Goal: Task Accomplishment & Management: Manage account settings

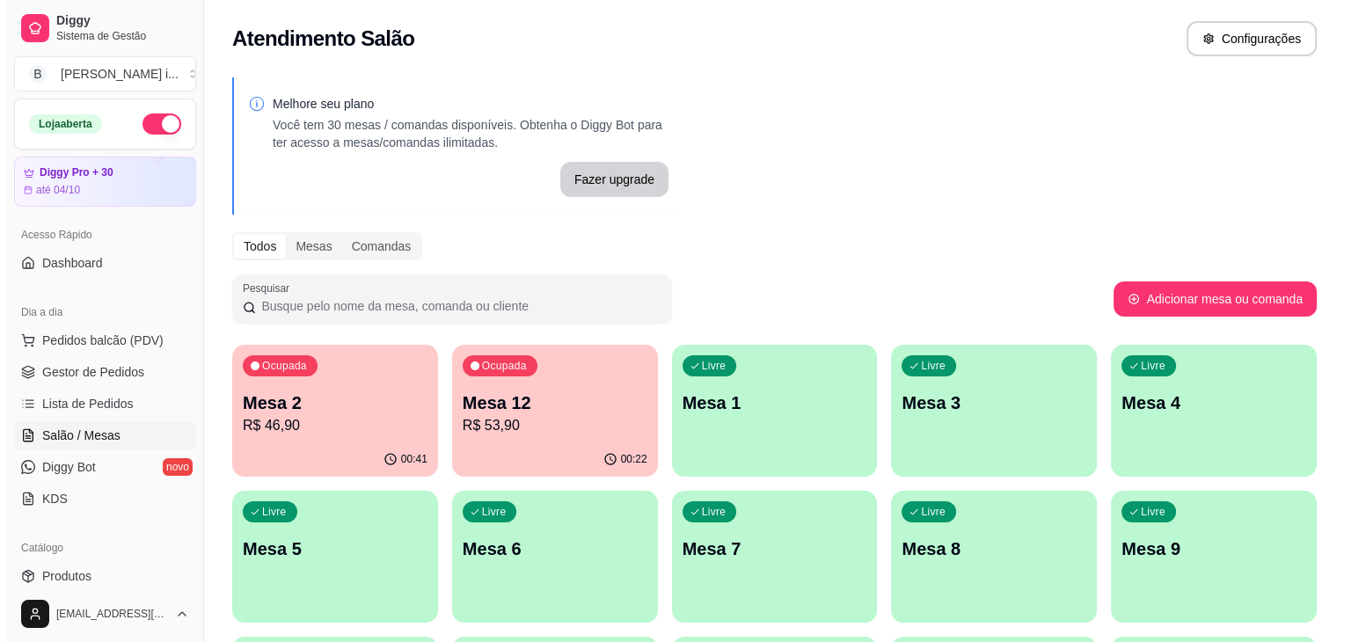
scroll to position [250, 0]
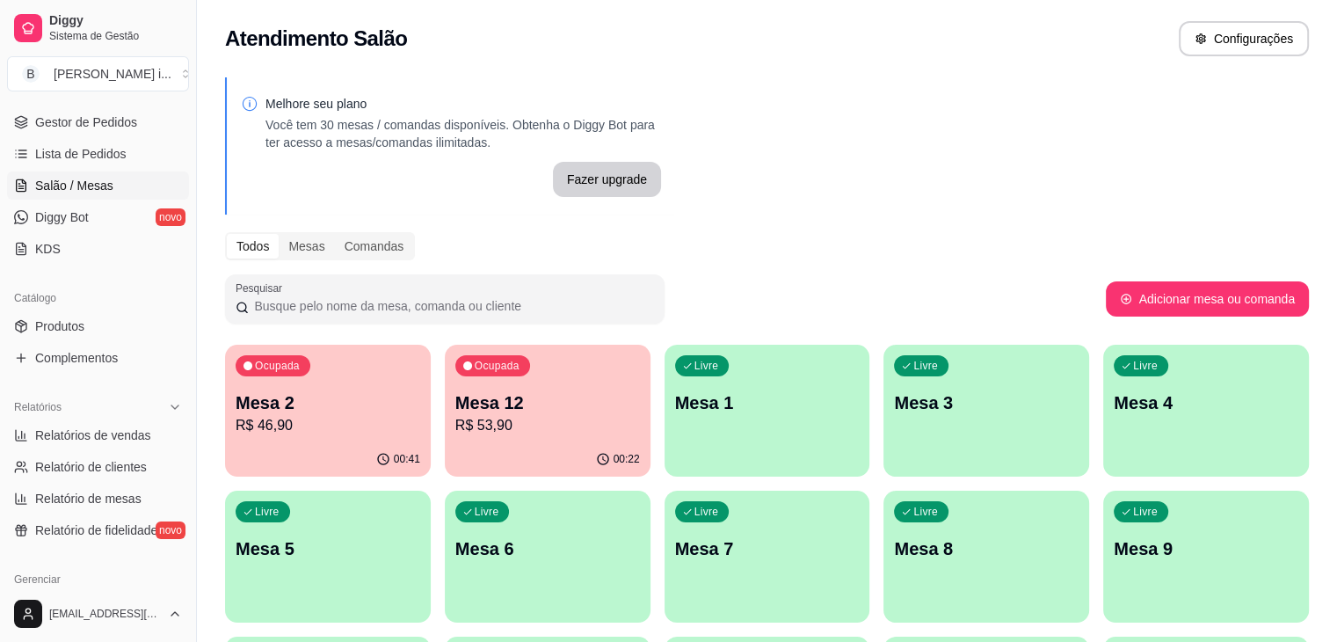
click at [481, 449] on div "00:22" at bounding box center [548, 459] width 206 height 34
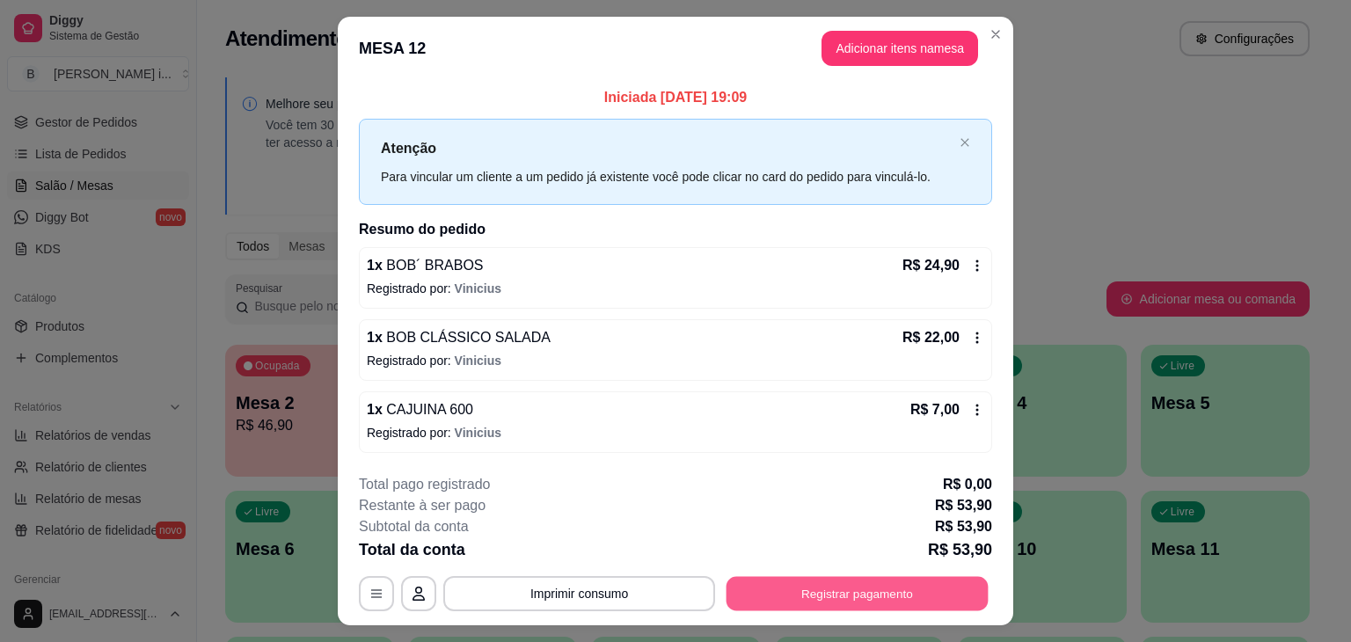
click at [770, 587] on button "Registrar pagamento" at bounding box center [857, 593] width 262 height 34
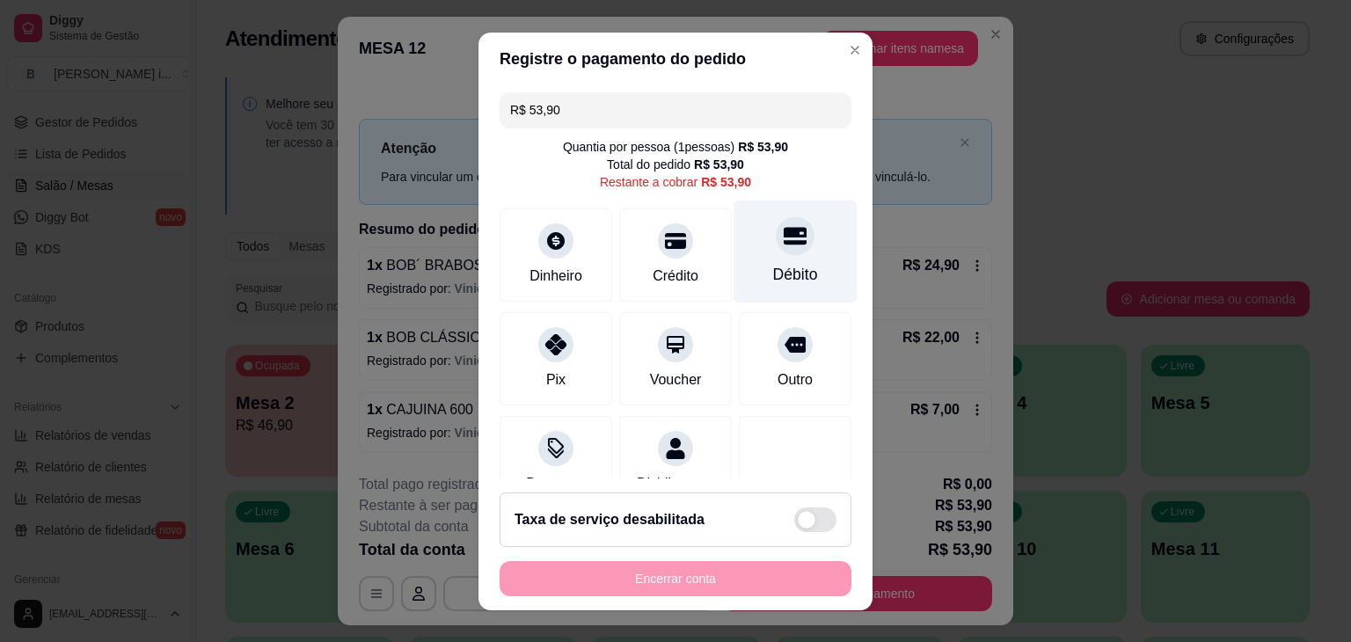
click at [780, 240] on div at bounding box center [795, 235] width 39 height 39
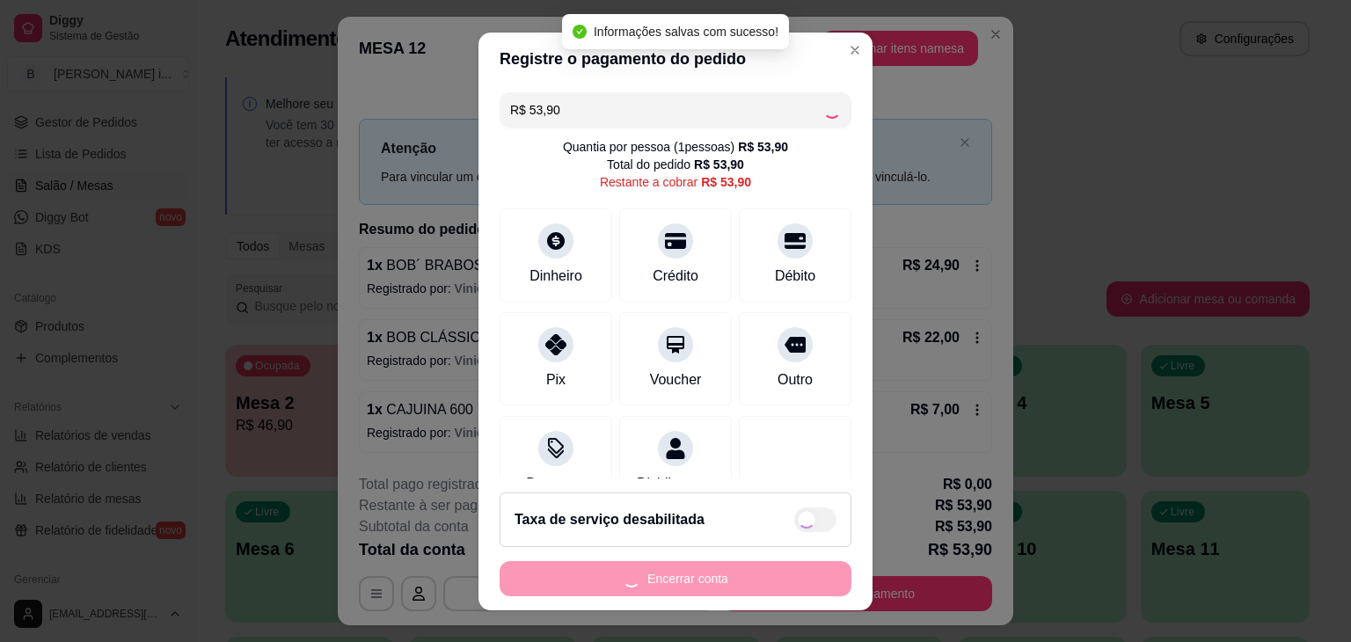
type input "R$ 0,00"
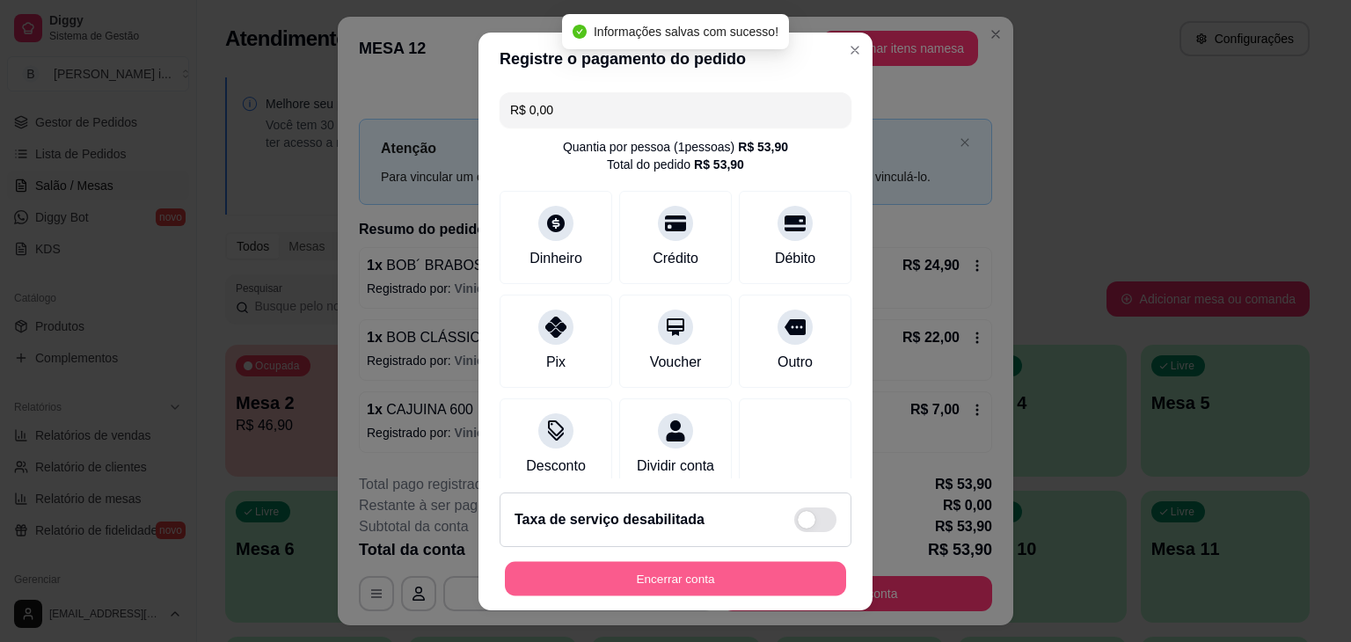
click at [706, 579] on button "Encerrar conta" at bounding box center [675, 578] width 341 height 34
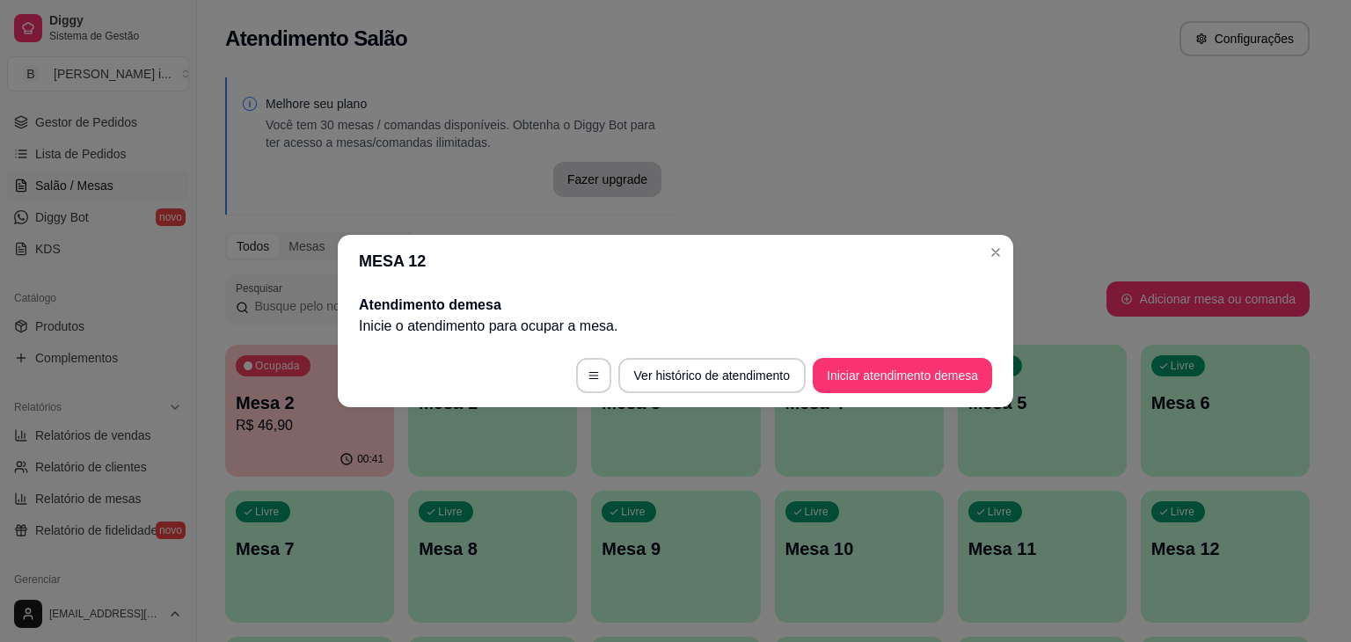
click at [1006, 261] on header "MESA 12" at bounding box center [675, 261] width 675 height 53
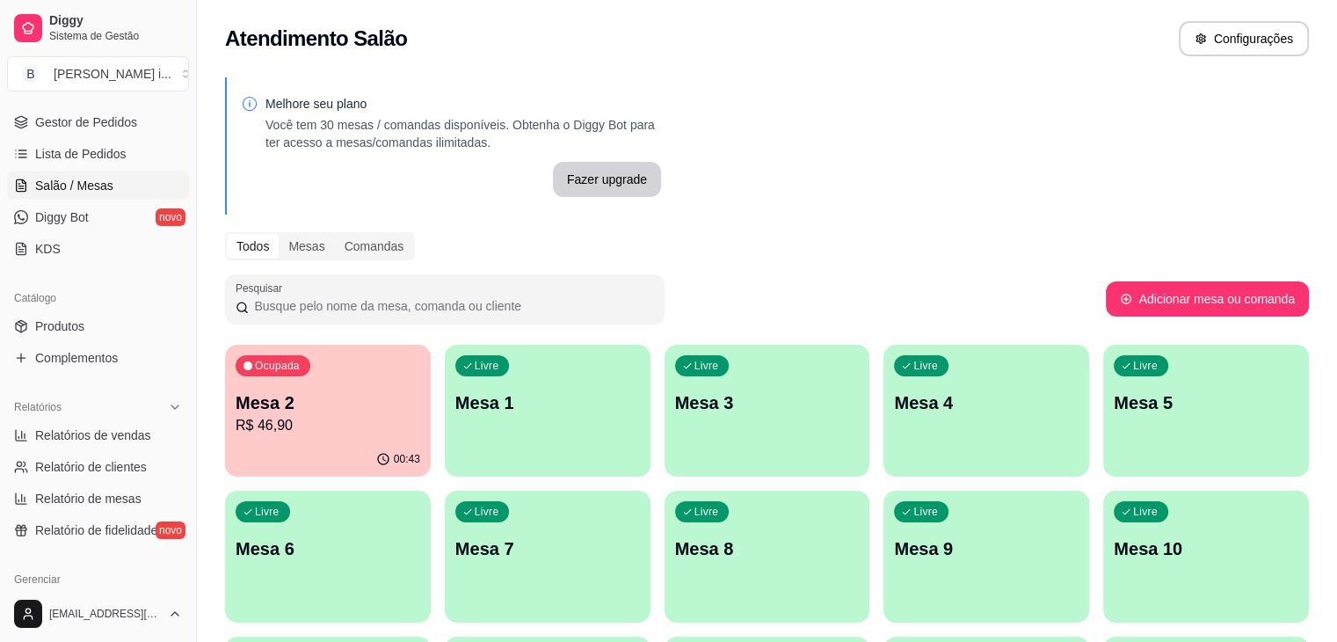
click at [257, 429] on p "R$ 46,90" at bounding box center [328, 425] width 185 height 21
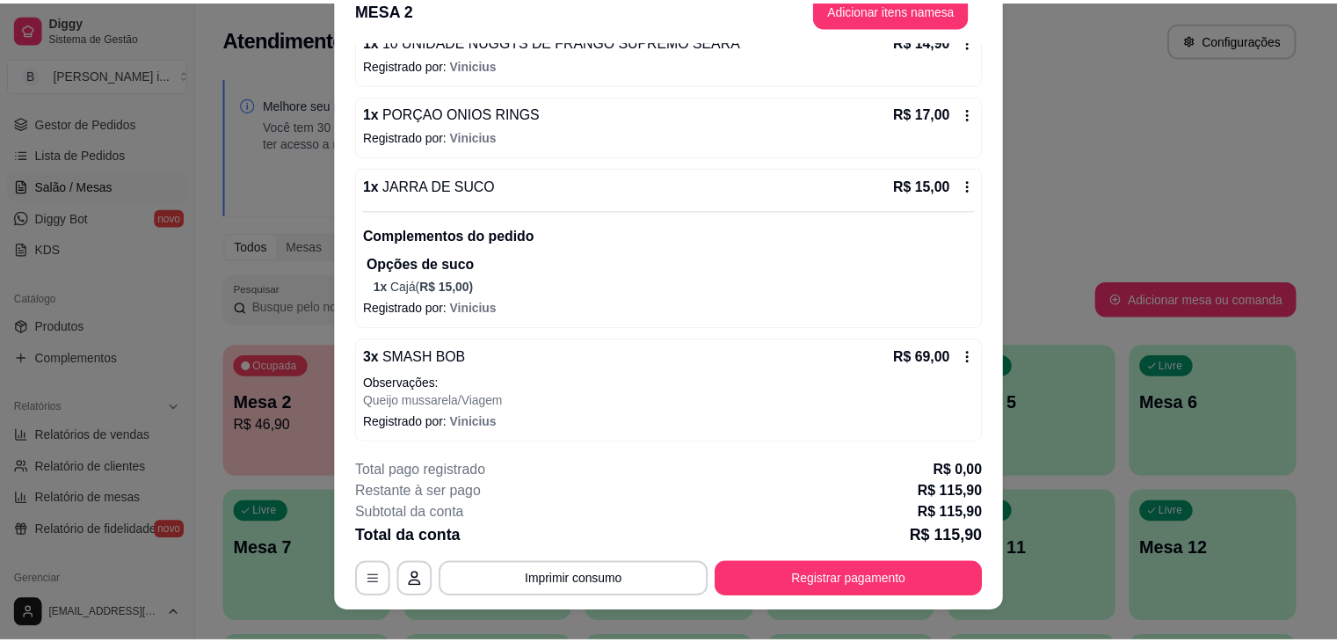
scroll to position [53, 0]
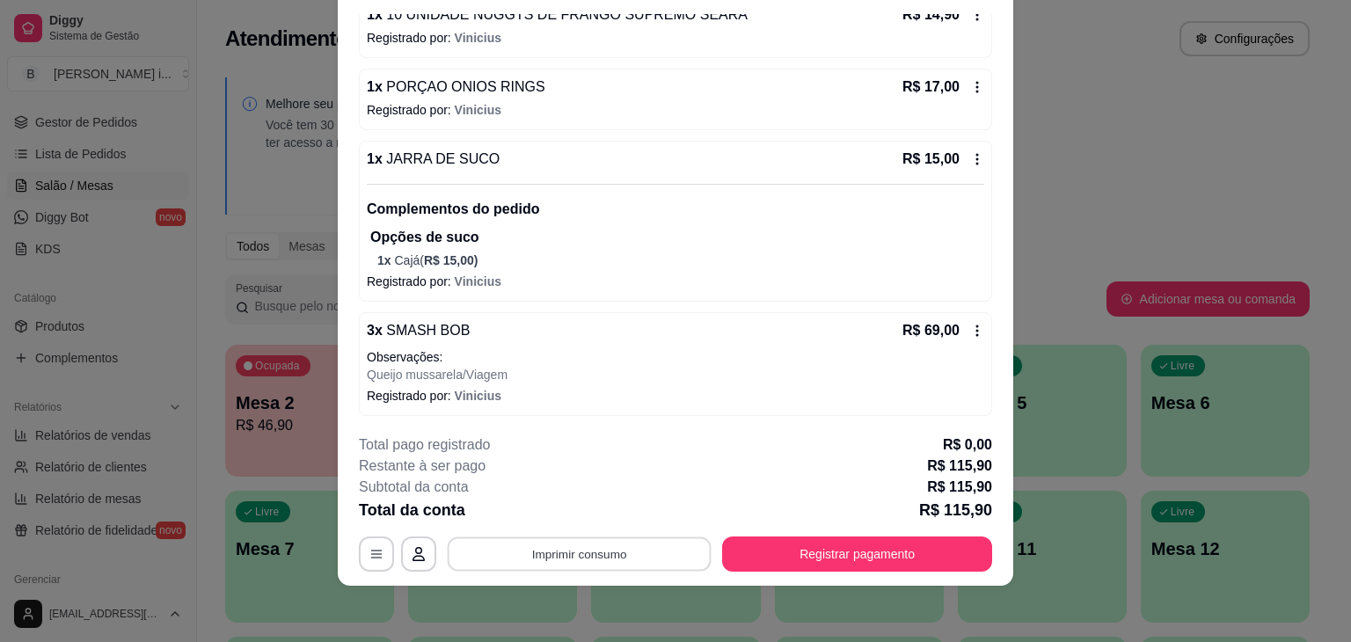
click at [578, 563] on button "Imprimir consumo" at bounding box center [580, 554] width 264 height 34
click at [603, 511] on button "IMPRESSORA ORI" at bounding box center [578, 513] width 128 height 28
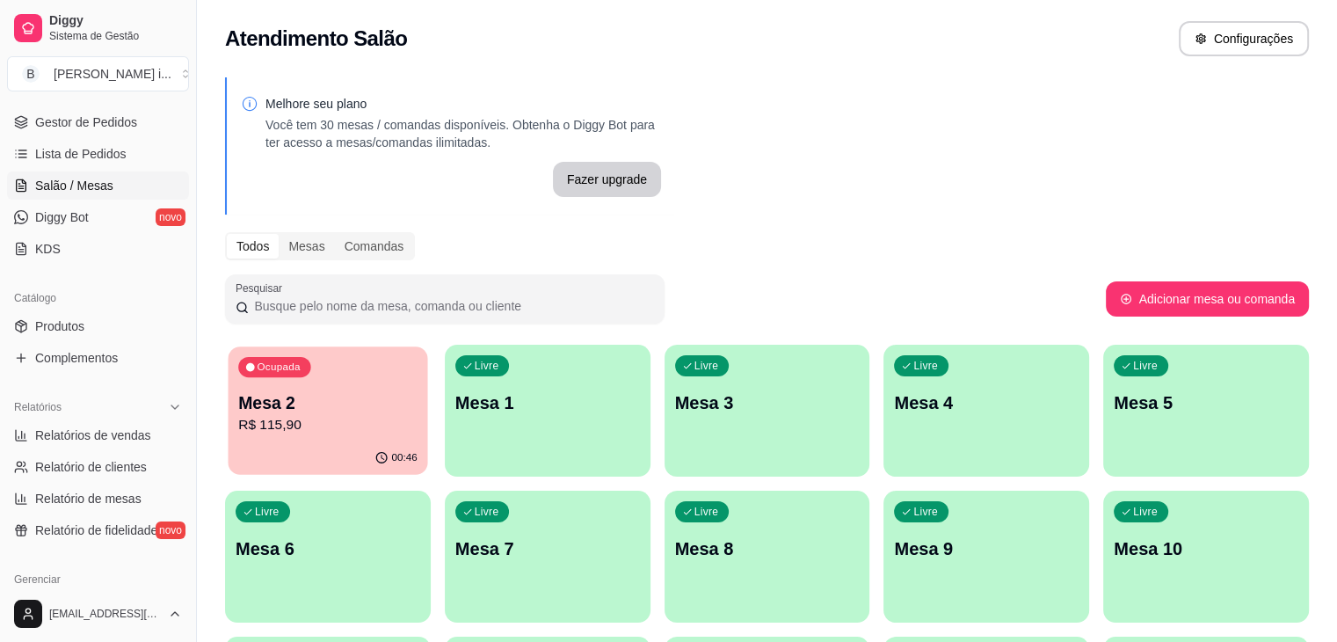
click at [297, 451] on div "00:46" at bounding box center [329, 457] width 200 height 33
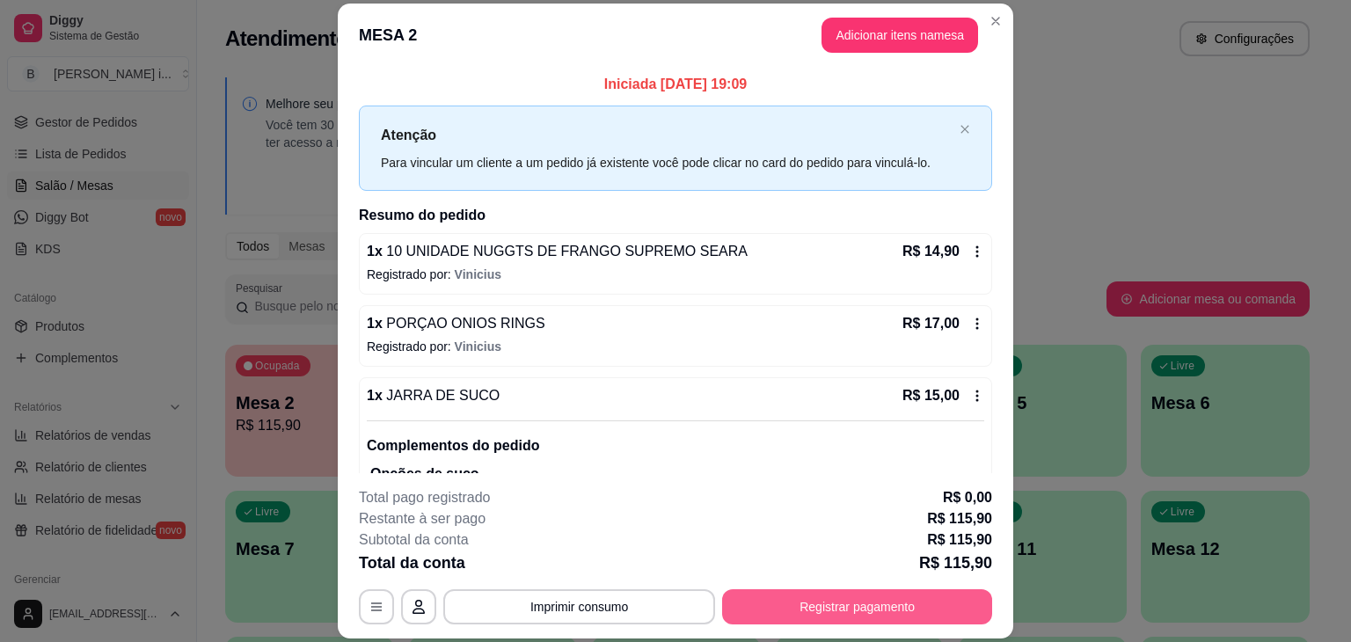
click at [904, 607] on button "Registrar pagamento" at bounding box center [857, 606] width 270 height 35
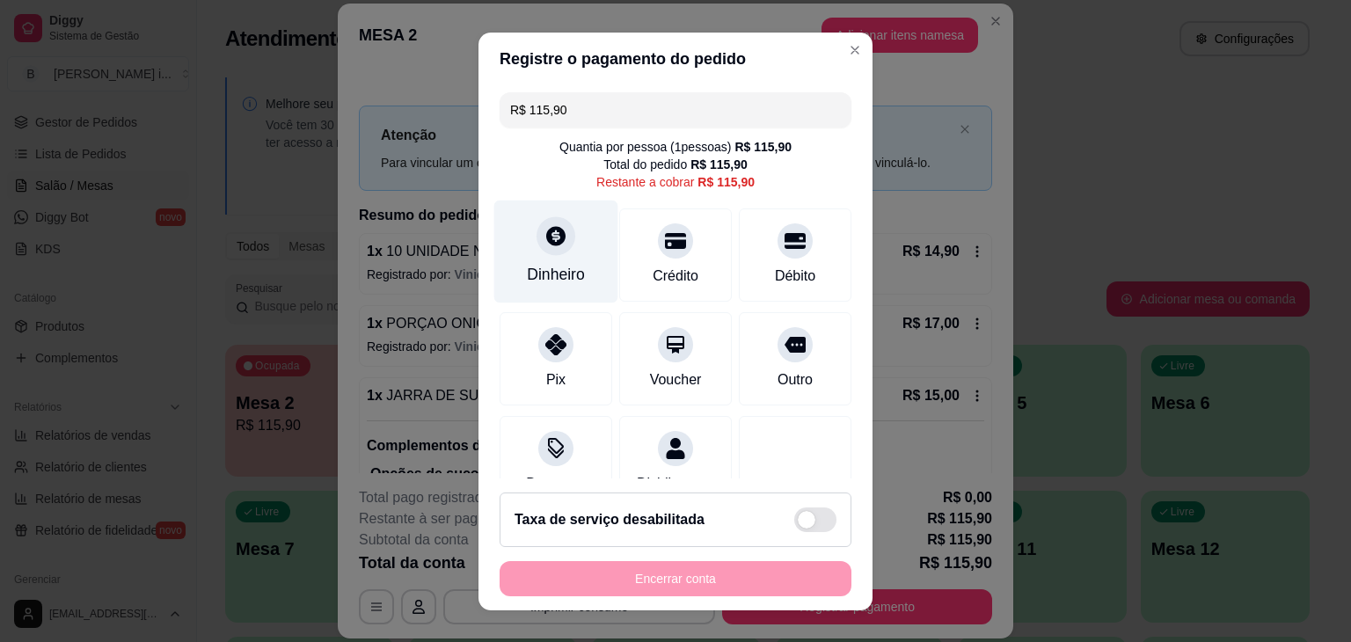
click at [546, 245] on icon at bounding box center [555, 235] width 23 height 23
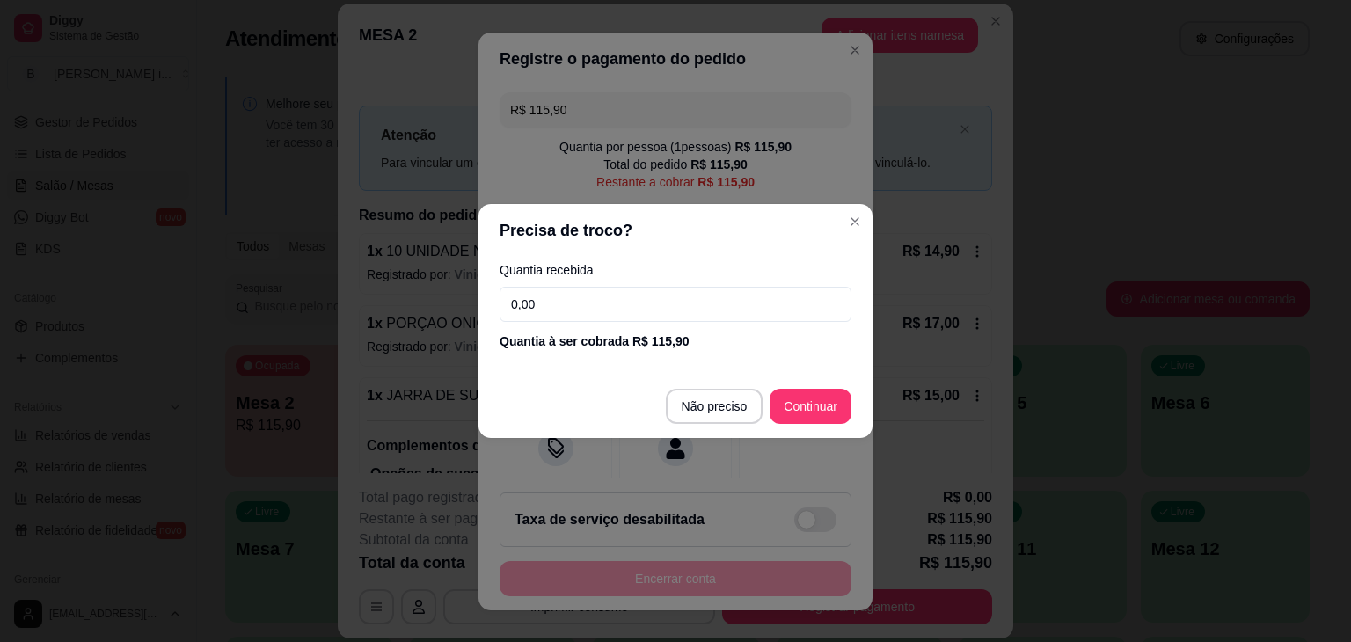
click at [554, 317] on input "0,00" at bounding box center [675, 304] width 352 height 35
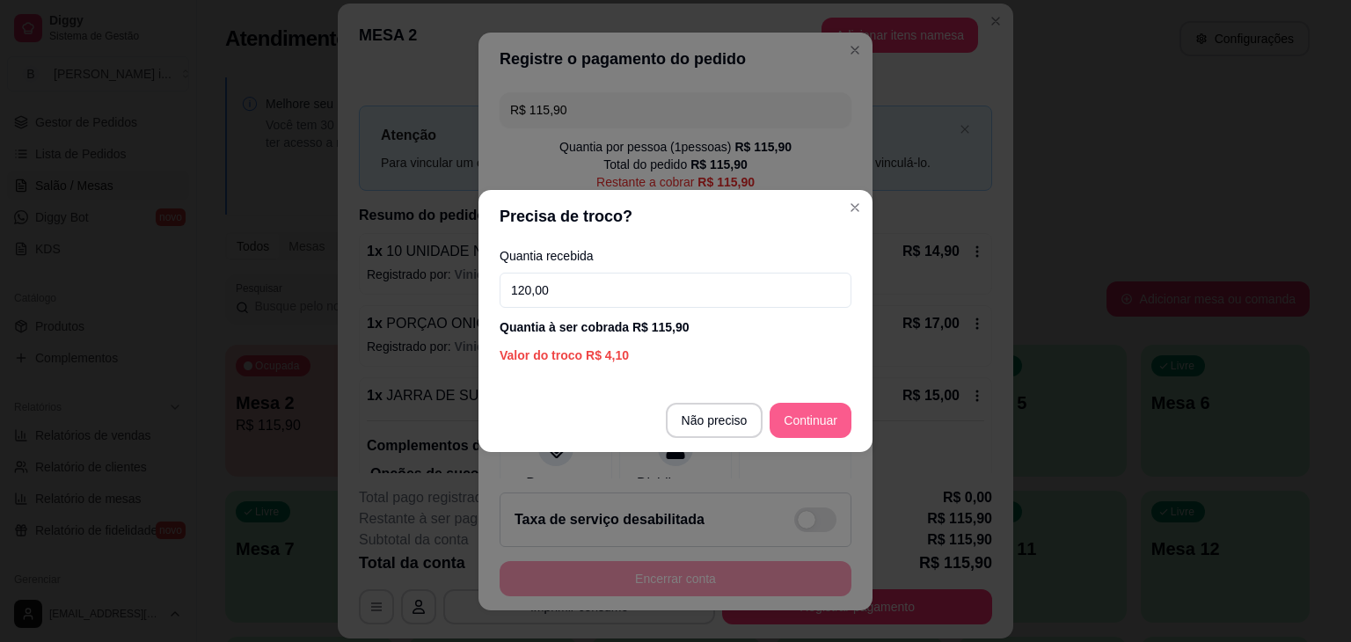
type input "120,00"
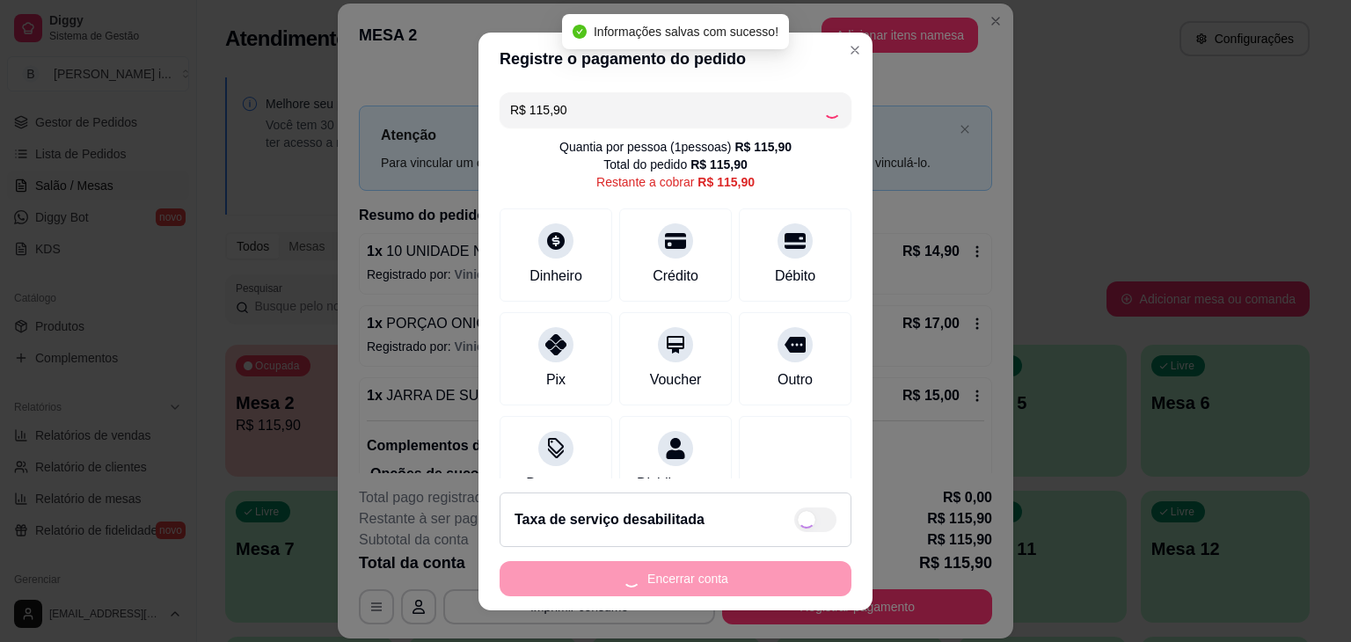
type input "R$ 0,00"
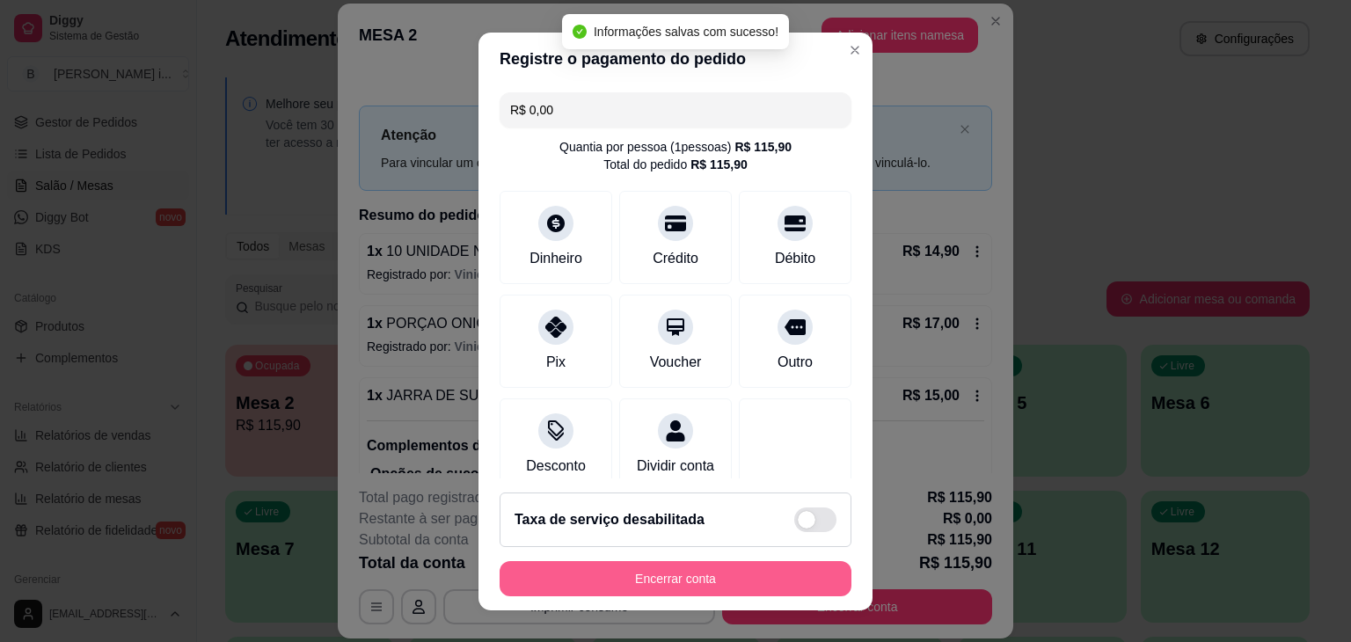
click at [722, 579] on button "Encerrar conta" at bounding box center [675, 578] width 352 height 35
